Goal: Transaction & Acquisition: Purchase product/service

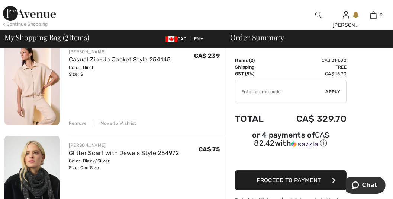
scroll to position [85, 0]
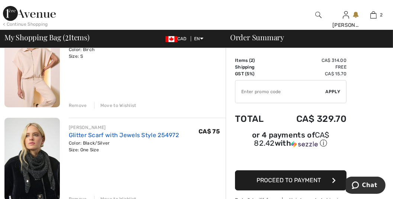
click at [93, 138] on link "Glitter Scarf with Jewels Style 254972" at bounding box center [124, 134] width 110 height 7
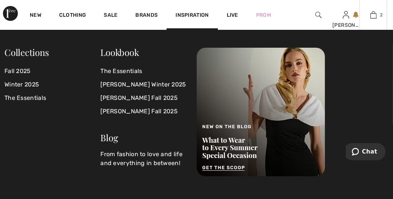
click at [371, 17] on img at bounding box center [374, 14] width 6 height 9
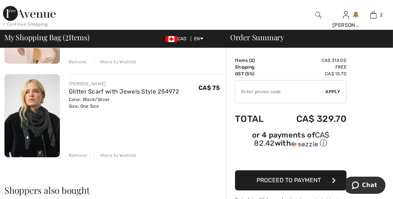
scroll to position [127, 0]
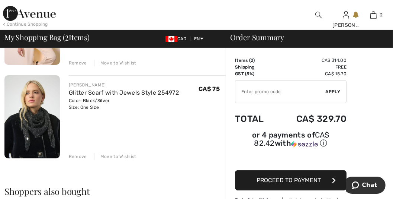
click at [79, 160] on div "Remove" at bounding box center [78, 156] width 18 height 7
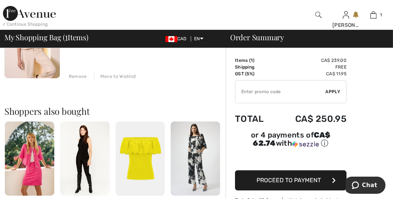
scroll to position [64, 0]
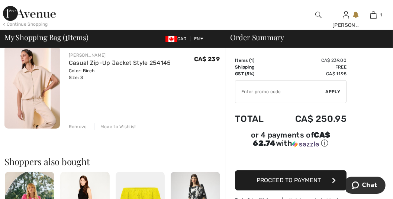
click at [30, 94] on img at bounding box center [31, 86] width 55 height 83
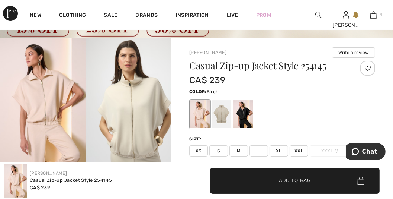
scroll to position [42, 0]
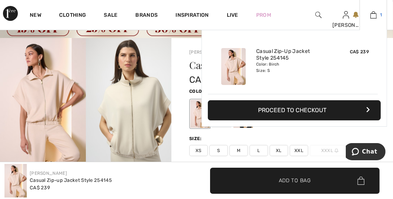
click at [372, 15] on img at bounding box center [374, 14] width 6 height 9
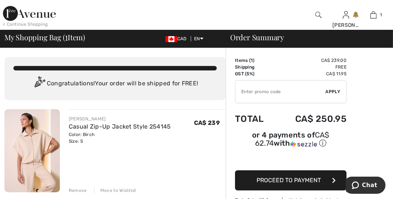
click at [256, 103] on input "TEXT" at bounding box center [280, 91] width 90 height 22
type input "GC005088895"
click at [333, 95] on span "Apply" at bounding box center [333, 91] width 15 height 7
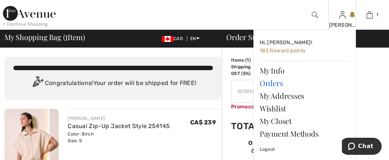
click at [270, 87] on link "Orders" at bounding box center [305, 83] width 90 height 13
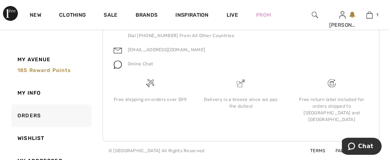
scroll to position [371, 0]
click at [48, 70] on span "185 Reward points" at bounding box center [43, 70] width 53 height 6
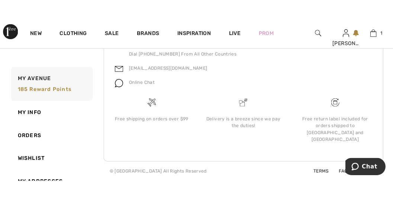
scroll to position [397, 0]
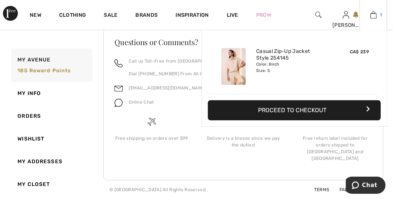
click at [372, 15] on img at bounding box center [374, 14] width 6 height 9
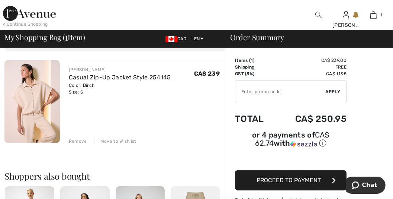
scroll to position [49, 0]
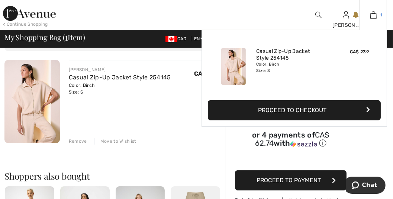
click at [375, 16] on img at bounding box center [374, 14] width 6 height 9
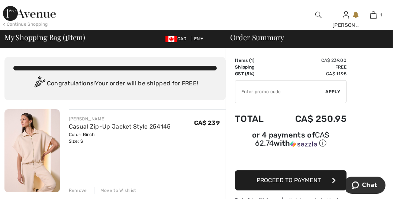
click at [301, 183] on span "Proceed to Payment" at bounding box center [289, 179] width 64 height 7
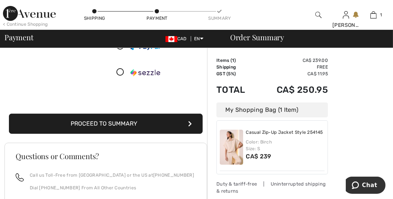
scroll to position [149, 0]
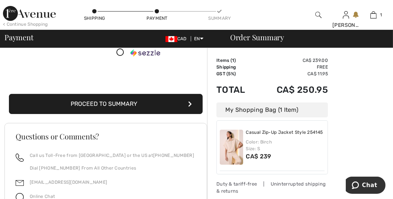
drag, startPoint x: 116, startPoint y: 134, endPoint x: 249, endPoint y: 45, distance: 160.0
click at [261, 47] on div "Log out Are you sure you want to logout? Logout < Continue Shopping Shipping Pa…" at bounding box center [196, 78] width 393 height 455
click at [124, 114] on button "Proceed to Summary" at bounding box center [106, 104] width 194 height 20
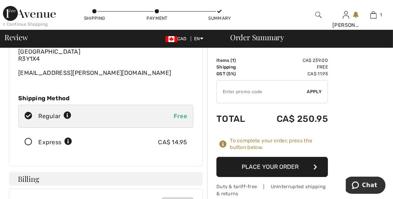
scroll to position [64, 0]
drag, startPoint x: 35, startPoint y: 147, endPoint x: 53, endPoint y: 138, distance: 19.3
click at [36, 145] on icon at bounding box center [29, 142] width 20 height 8
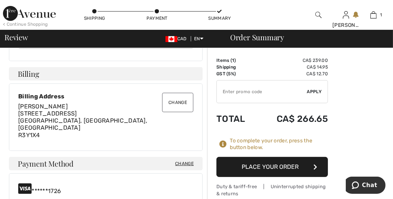
scroll to position [170, 0]
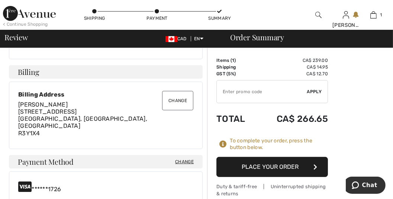
click at [286, 174] on button "Place Your Order" at bounding box center [273, 167] width 112 height 20
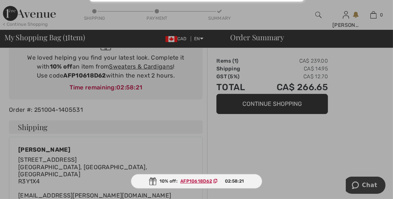
scroll to position [106, 0]
